Goal: Task Accomplishment & Management: Complete application form

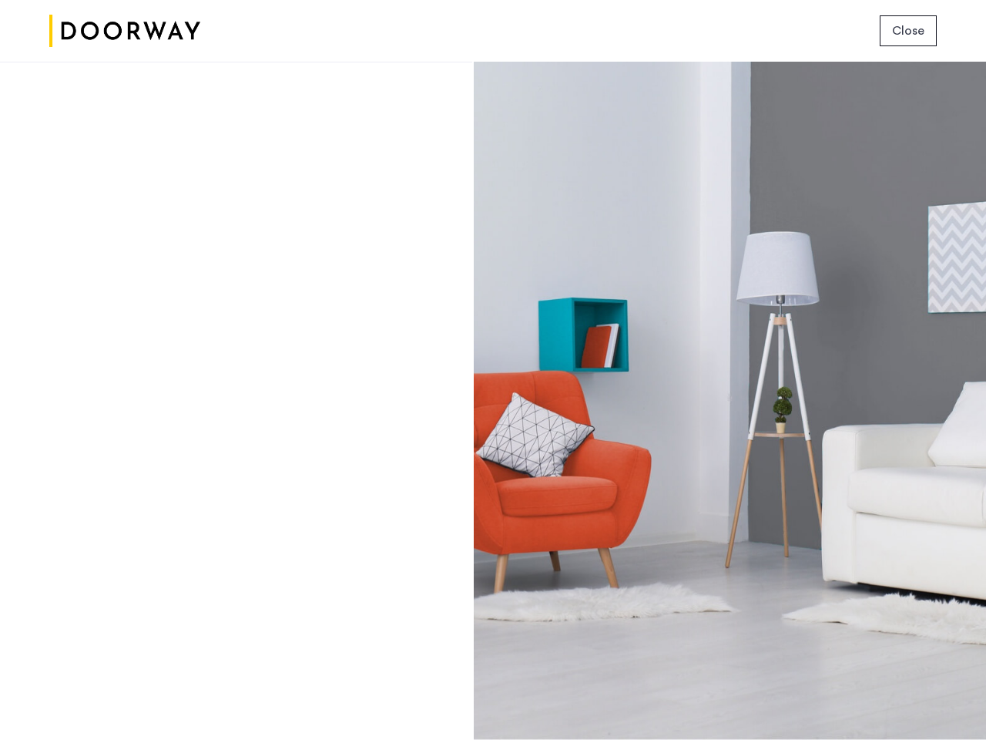
click at [909, 31] on span "Close" at bounding box center [908, 31] width 32 height 18
